Goal: Task Accomplishment & Management: Manage account settings

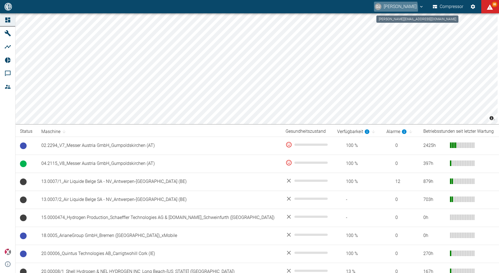
click at [392, 8] on button "DJ David Jasper" at bounding box center [399, 7] width 51 height 10
click at [394, 21] on span "Ausloggen" at bounding box center [402, 22] width 21 height 7
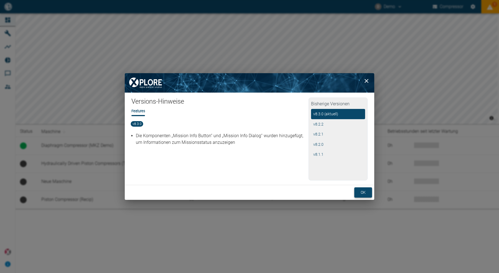
click at [365, 193] on button "ok" at bounding box center [363, 192] width 18 height 10
